Goal: Information Seeking & Learning: Learn about a topic

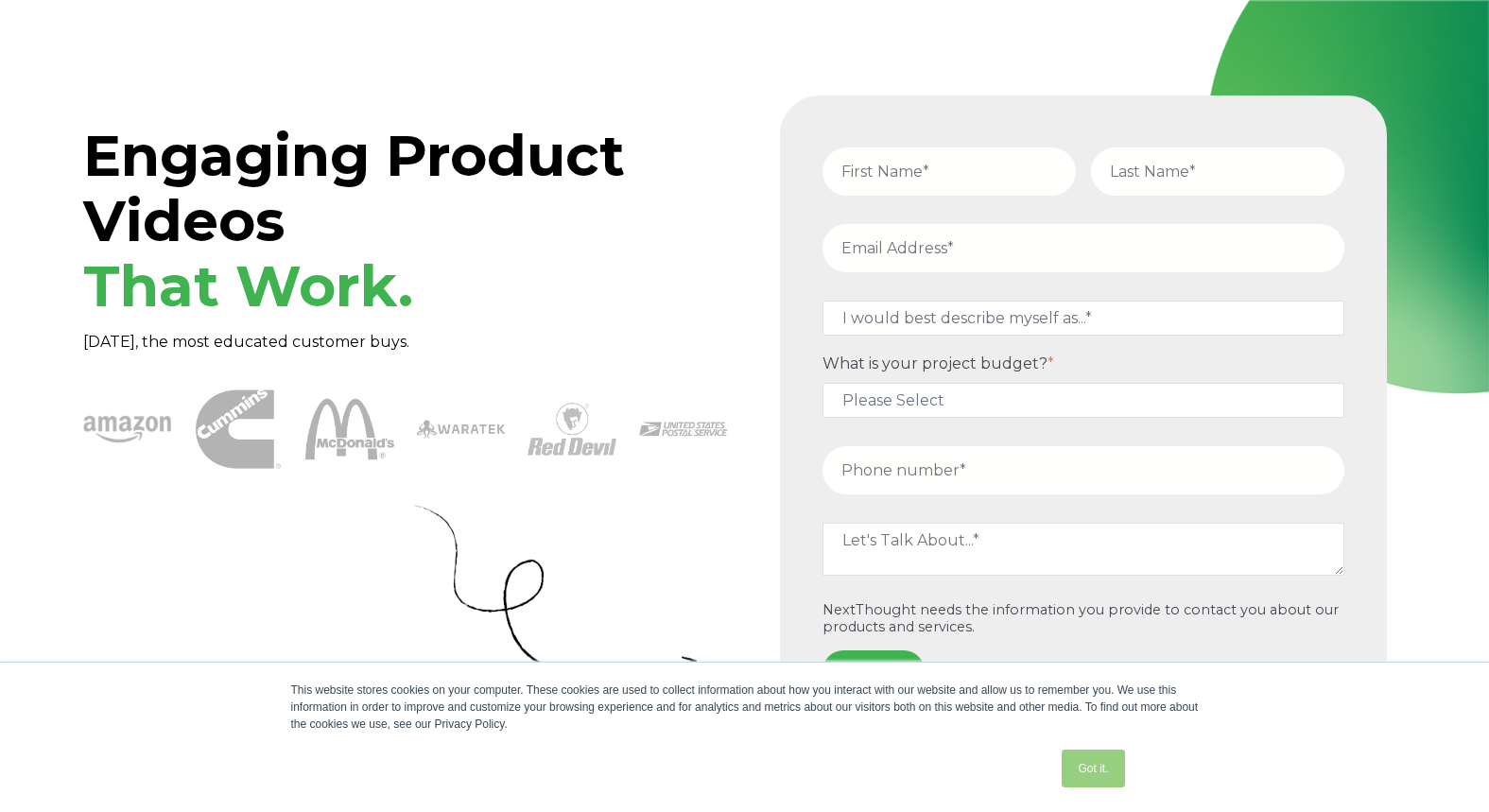
click at [1086, 768] on link "Got it." at bounding box center [1092, 769] width 62 height 37
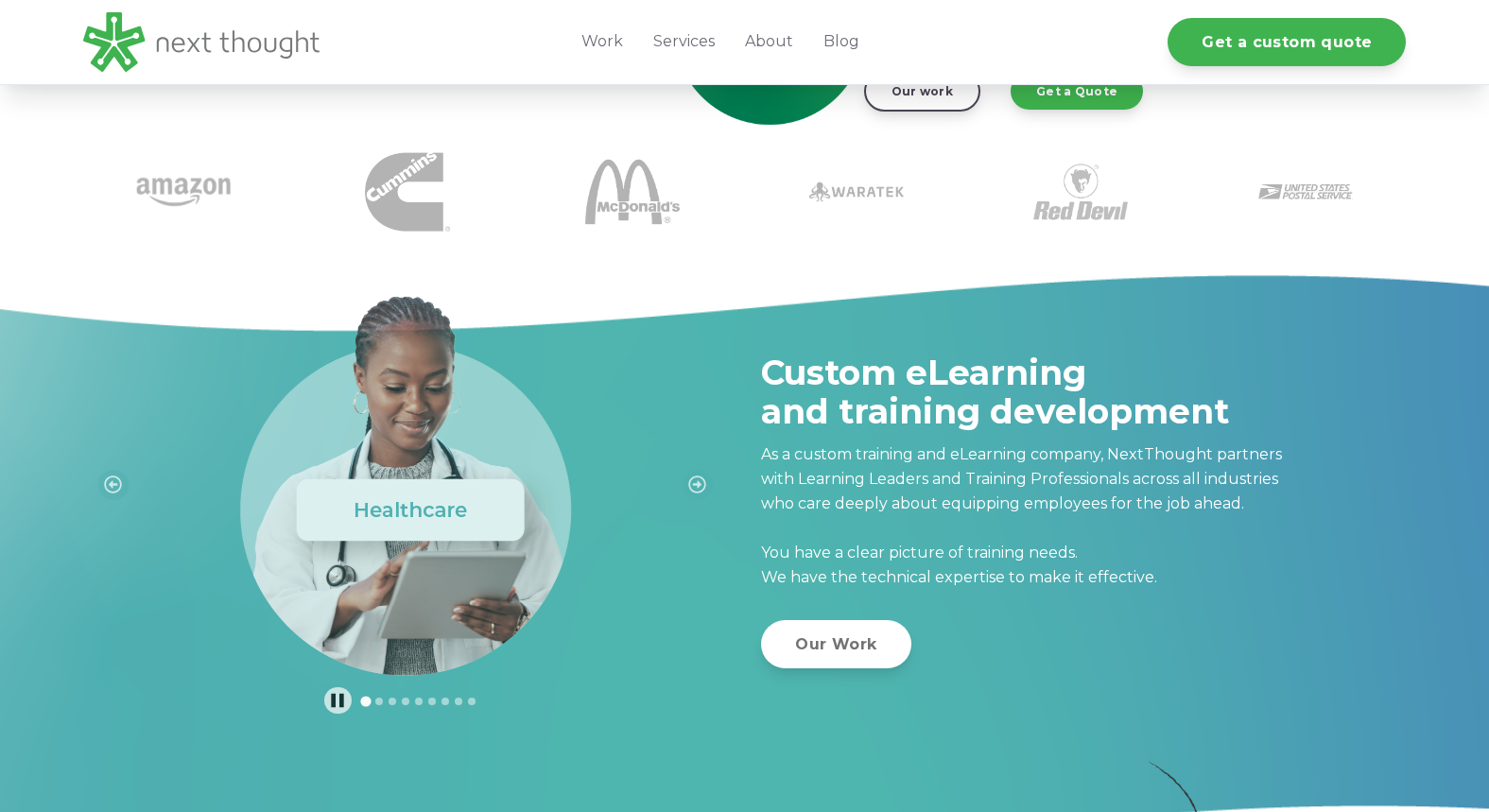
scroll to position [476, 0]
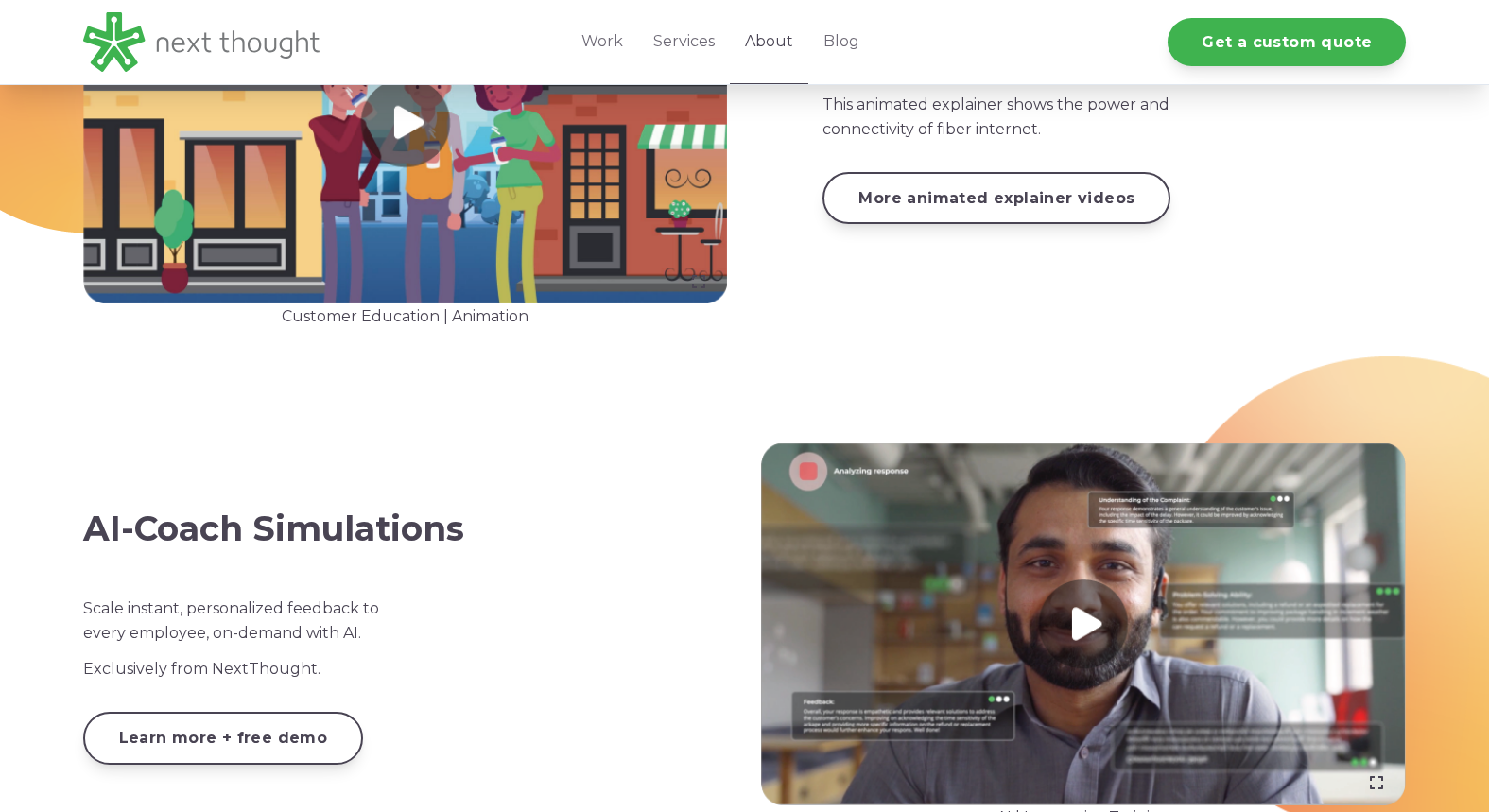
scroll to position [2453, 0]
